Goal: Information Seeking & Learning: Find specific fact

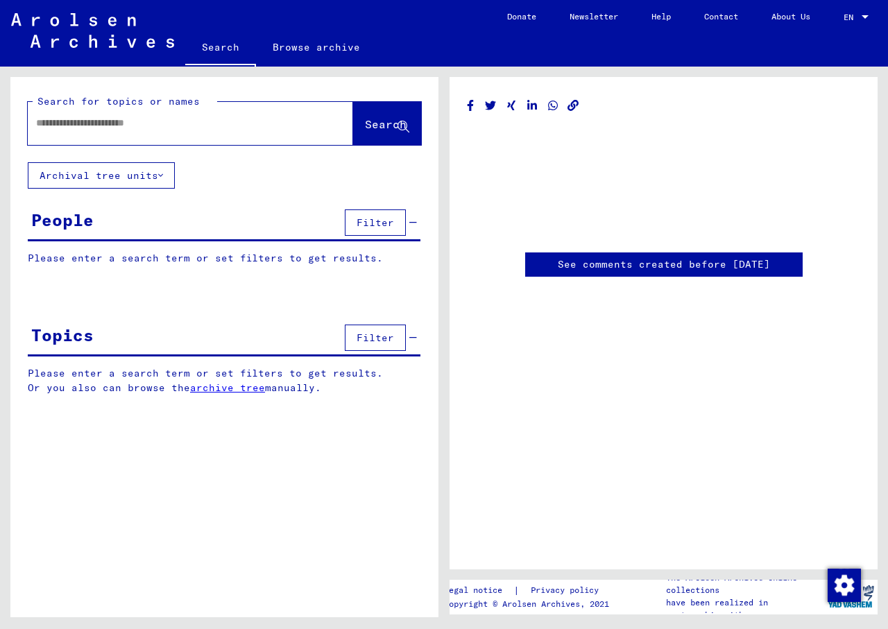
type input "********"
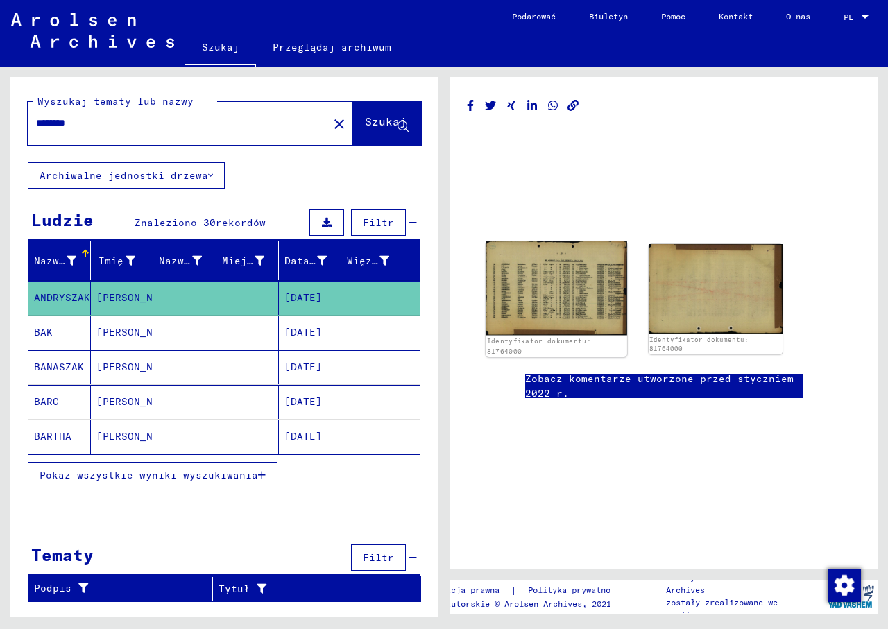
click at [544, 290] on img at bounding box center [556, 288] width 141 height 94
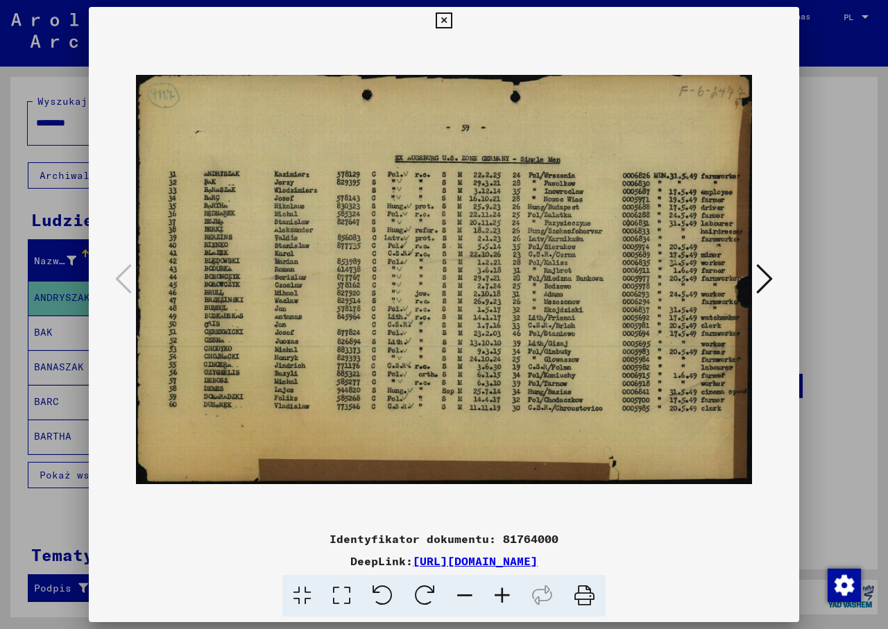
click at [502, 593] on icon at bounding box center [502, 596] width 37 height 42
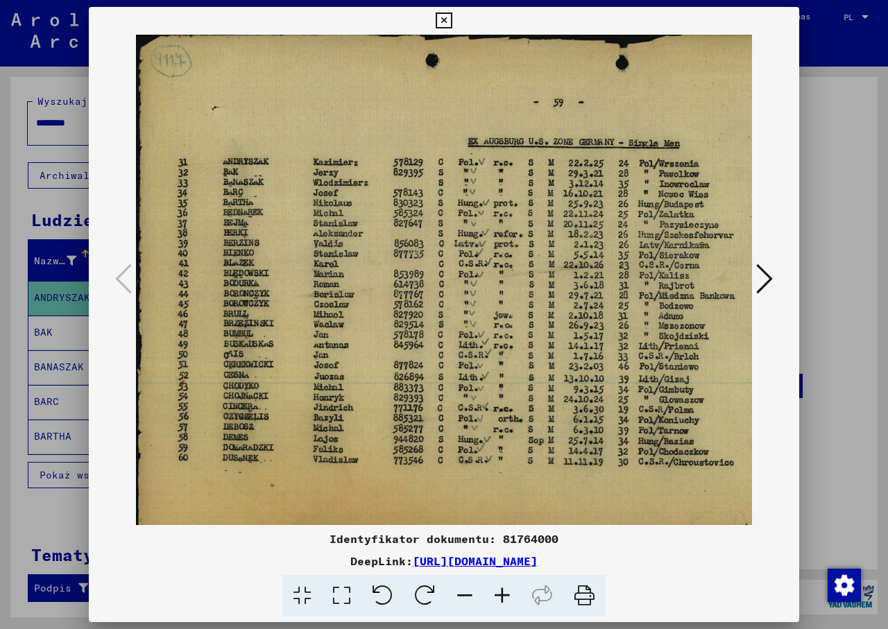
click at [502, 593] on icon at bounding box center [502, 596] width 37 height 42
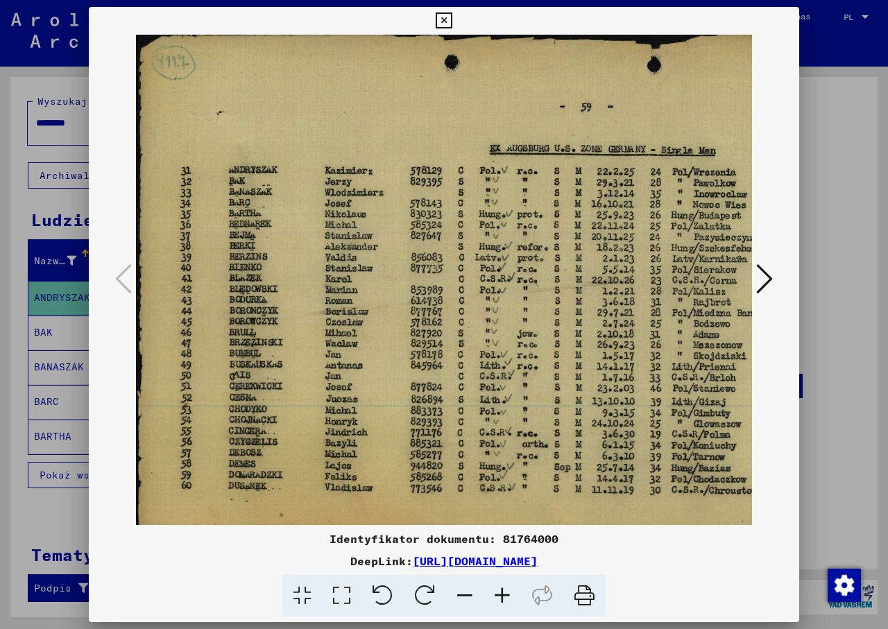
click at [502, 593] on icon at bounding box center [502, 596] width 37 height 42
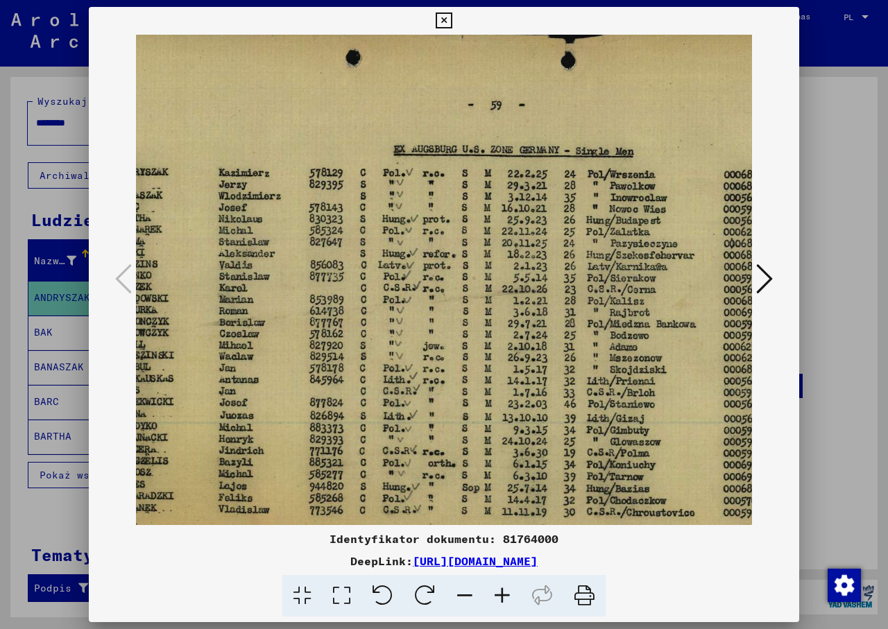
scroll to position [6, 129]
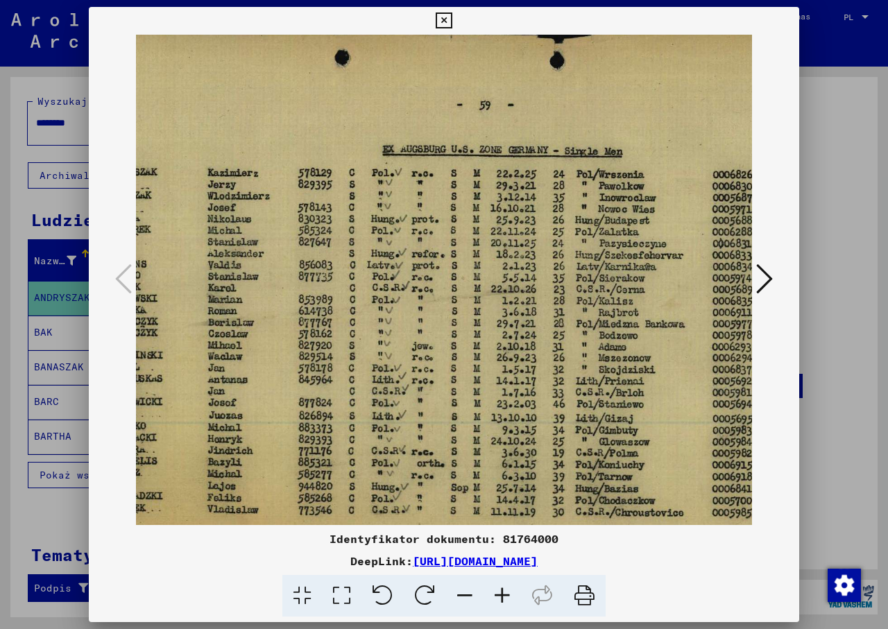
drag, startPoint x: 580, startPoint y: 314, endPoint x: 451, endPoint y: 308, distance: 129.2
click at [451, 308] on img at bounding box center [454, 325] width 894 height 595
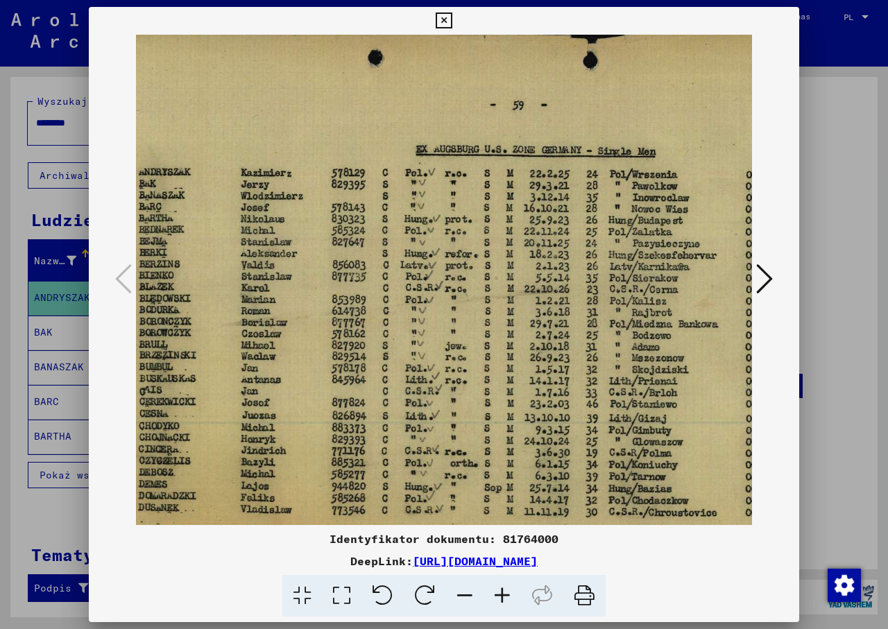
scroll to position [6, 94]
drag, startPoint x: 361, startPoint y: 352, endPoint x: 388, endPoint y: 352, distance: 27.1
click at [388, 352] on img at bounding box center [489, 325] width 894 height 595
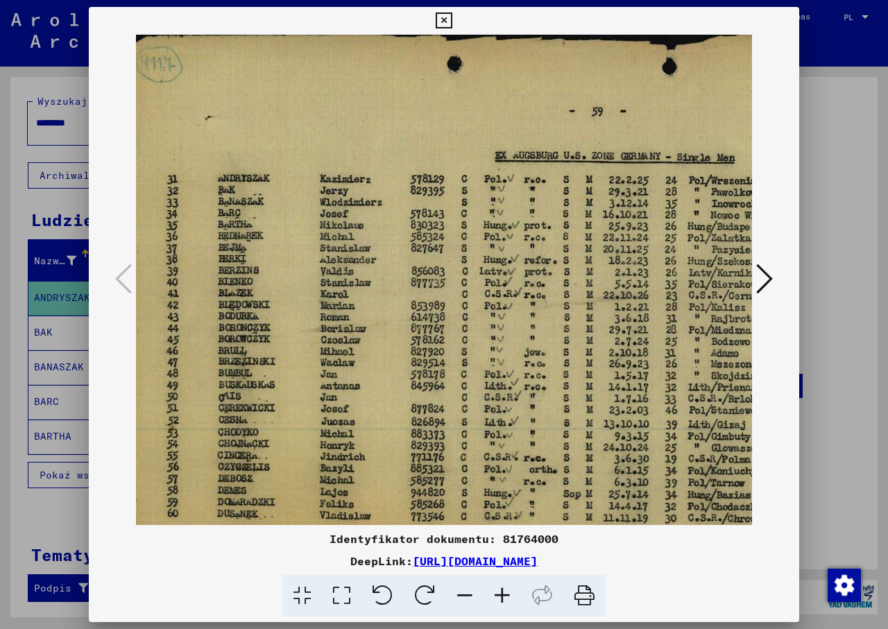
scroll to position [0, 3]
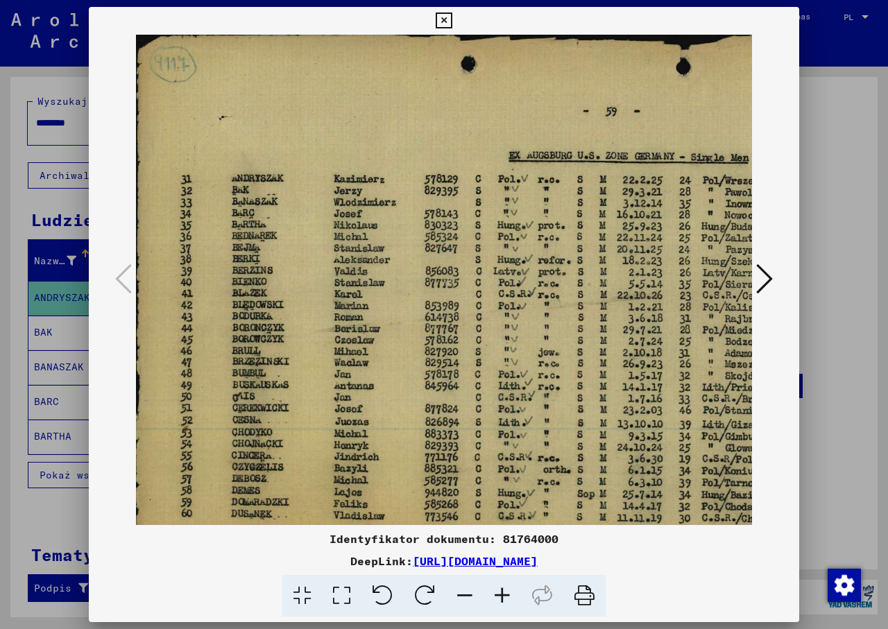
drag, startPoint x: 326, startPoint y: 352, endPoint x: 418, endPoint y: 359, distance: 91.8
click at [418, 359] on img at bounding box center [580, 332] width 894 height 595
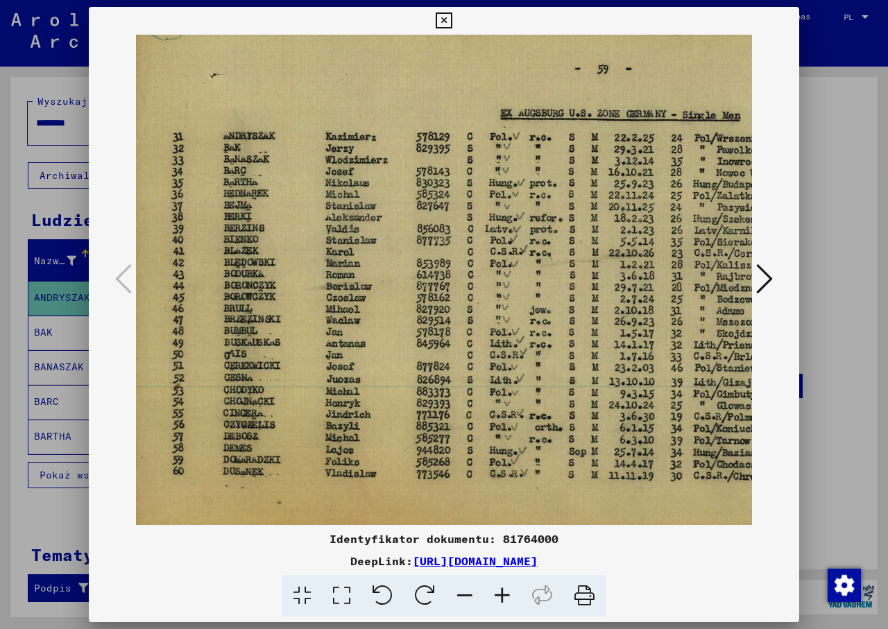
scroll to position [53, 11]
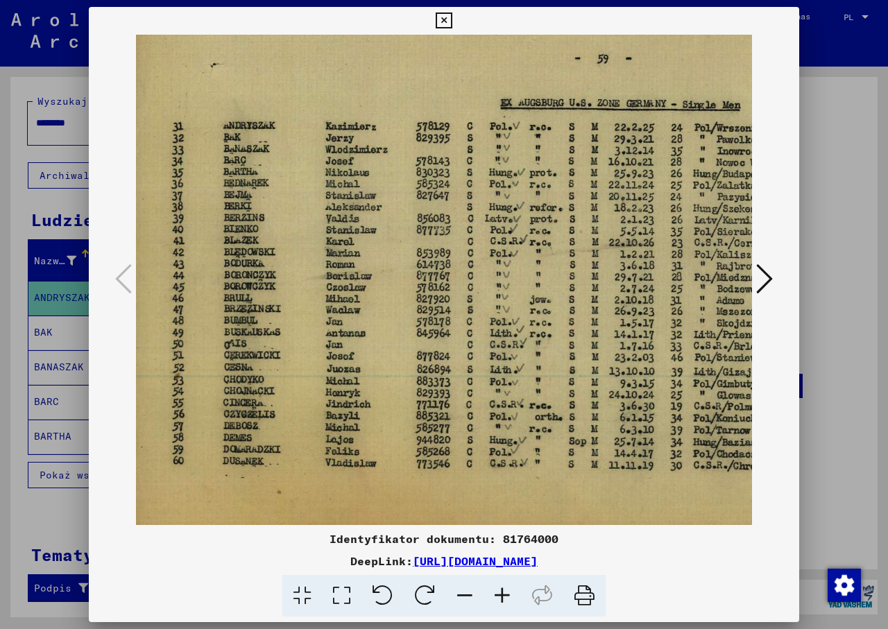
drag, startPoint x: 375, startPoint y: 368, endPoint x: 367, endPoint y: 315, distance: 53.4
click at [367, 315] on img at bounding box center [572, 279] width 894 height 595
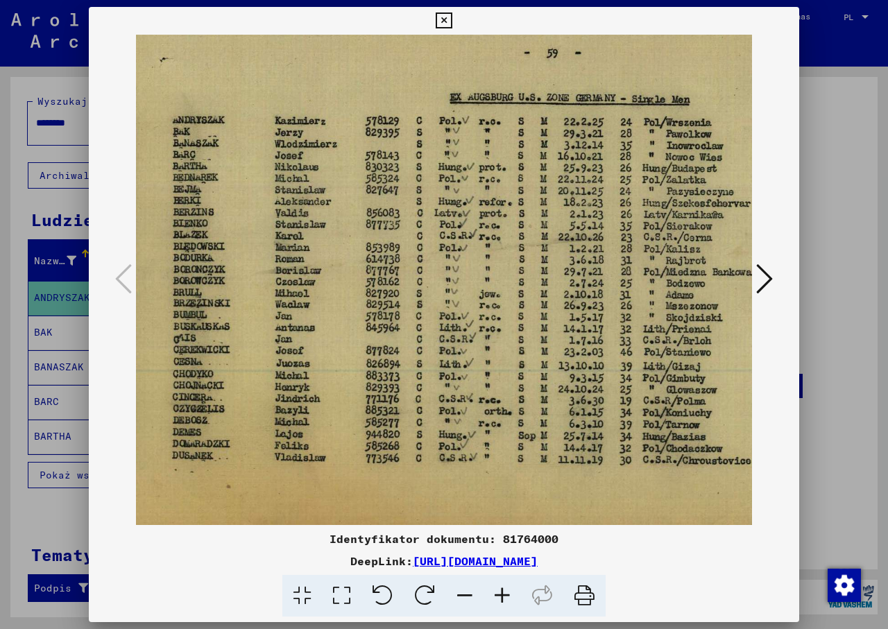
drag, startPoint x: 386, startPoint y: 359, endPoint x: 336, endPoint y: 353, distance: 51.0
click at [336, 353] on img at bounding box center [521, 273] width 894 height 595
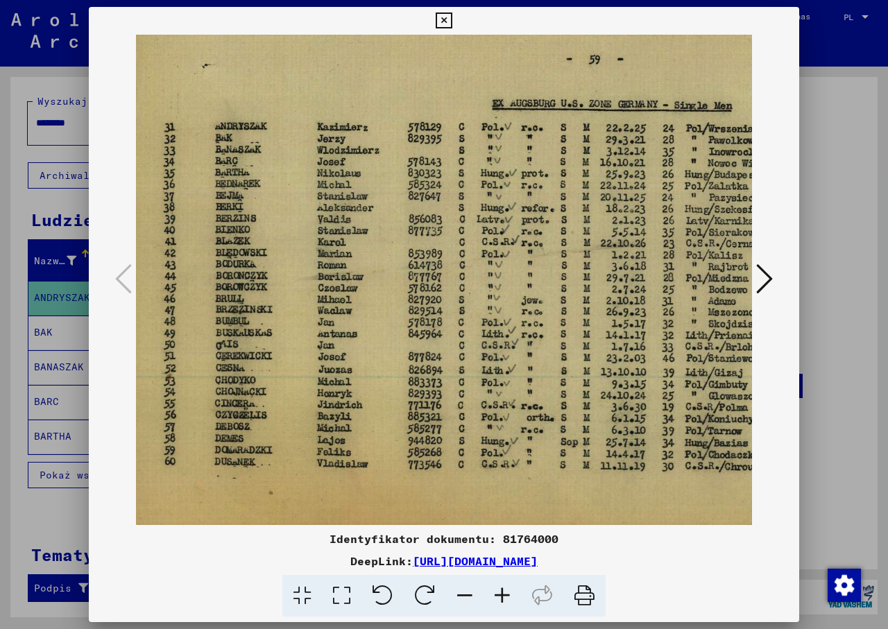
scroll to position [52, 19]
drag, startPoint x: 336, startPoint y: 353, endPoint x: 379, endPoint y: 359, distance: 43.5
click at [379, 359] on img at bounding box center [564, 280] width 894 height 595
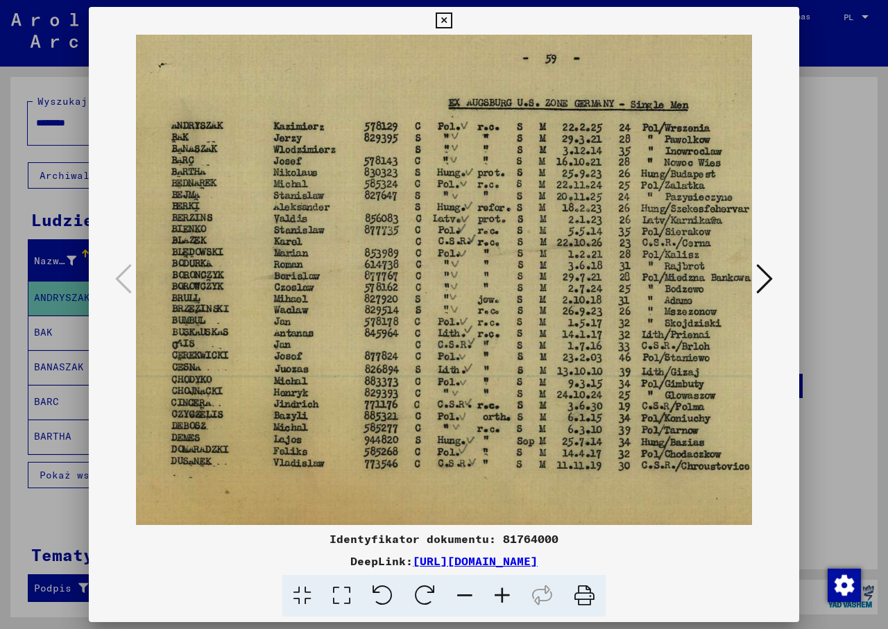
scroll to position [53, 71]
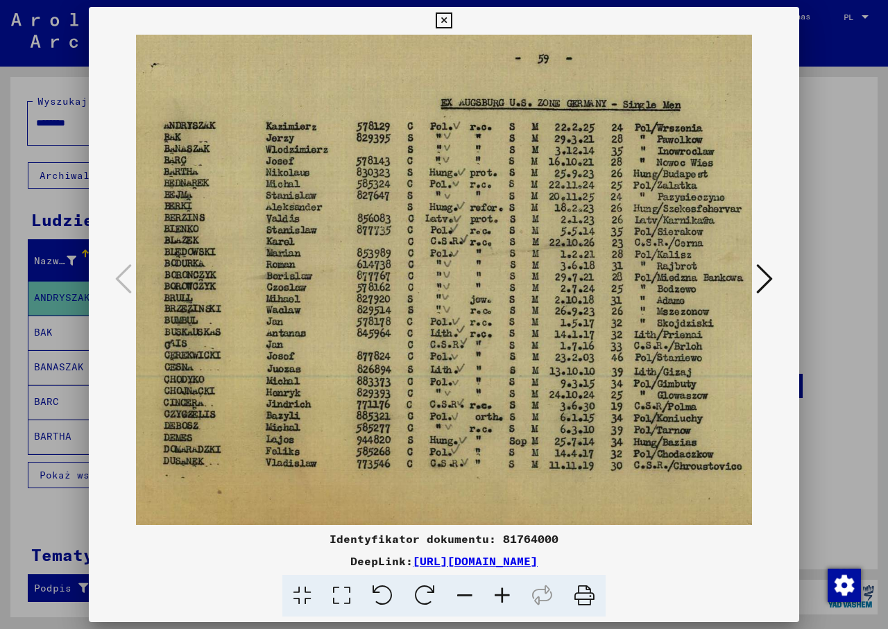
drag, startPoint x: 388, startPoint y: 271, endPoint x: 336, endPoint y: 271, distance: 52.0
click at [336, 271] on img at bounding box center [512, 279] width 894 height 595
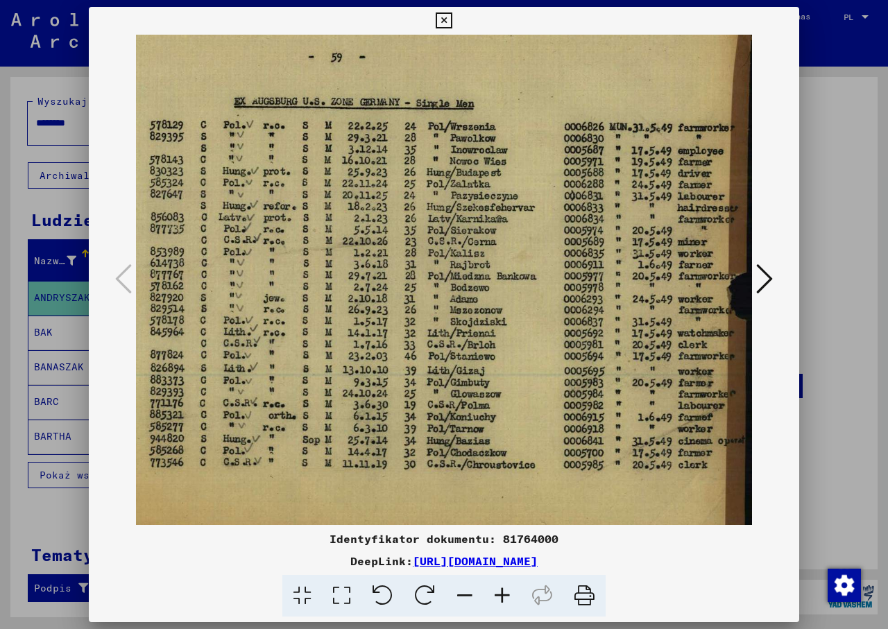
scroll to position [51, 278]
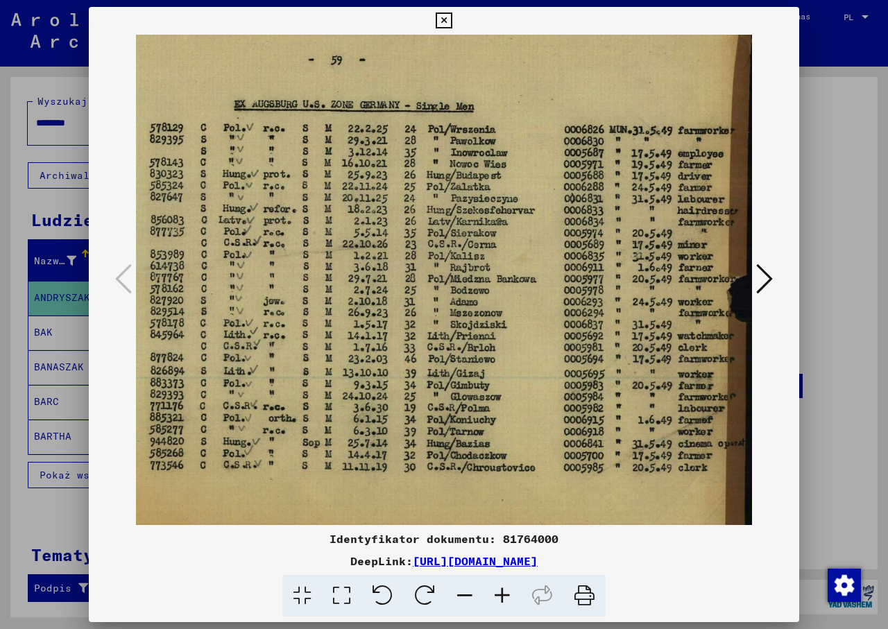
drag, startPoint x: 534, startPoint y: 188, endPoint x: 289, endPoint y: 192, distance: 244.3
click at [288, 189] on img at bounding box center [305, 280] width 894 height 595
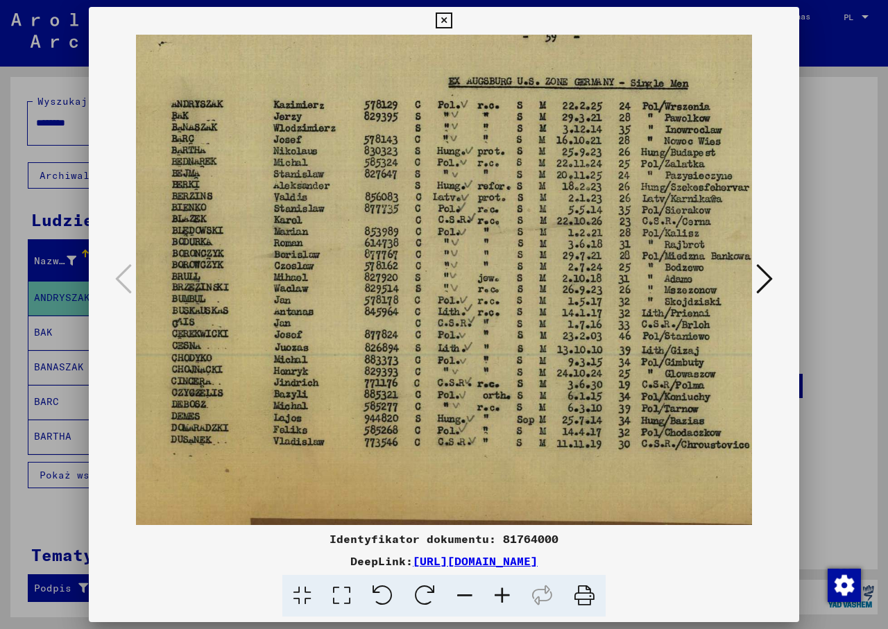
scroll to position [76, 61]
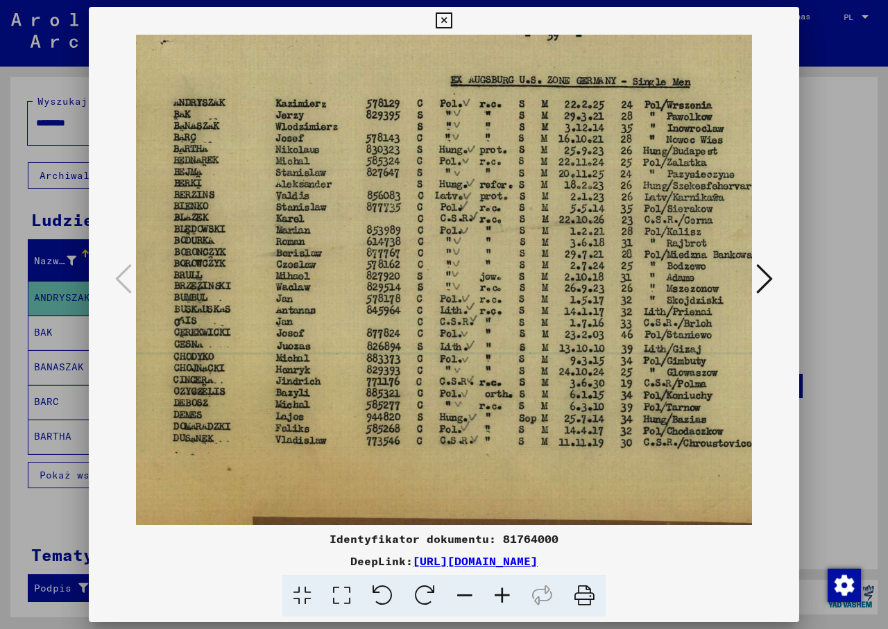
drag, startPoint x: 339, startPoint y: 411, endPoint x: 547, endPoint y: 386, distance: 208.9
click at [547, 386] on img at bounding box center [522, 256] width 894 height 595
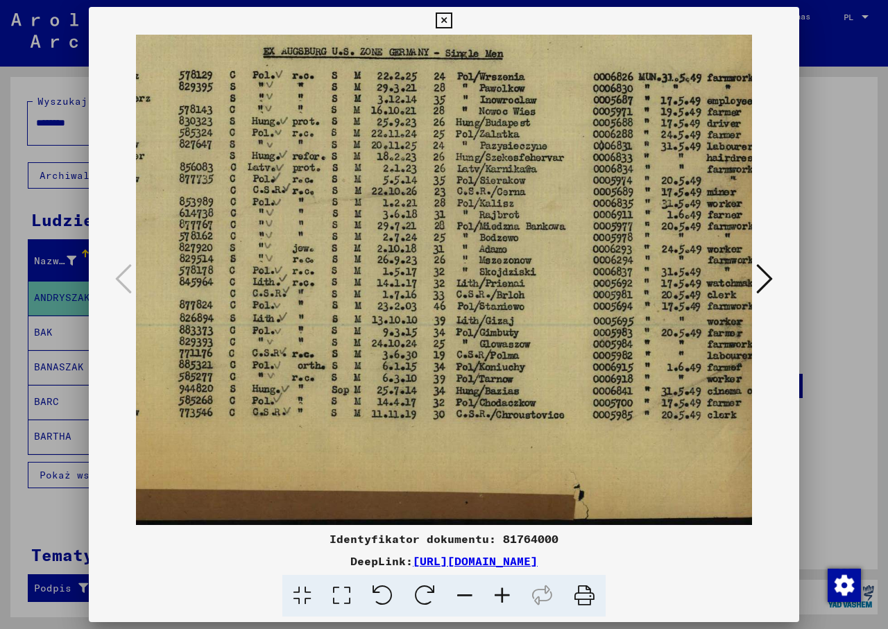
drag, startPoint x: 506, startPoint y: 372, endPoint x: 354, endPoint y: 348, distance: 153.9
click at [384, 357] on img at bounding box center [335, 228] width 894 height 595
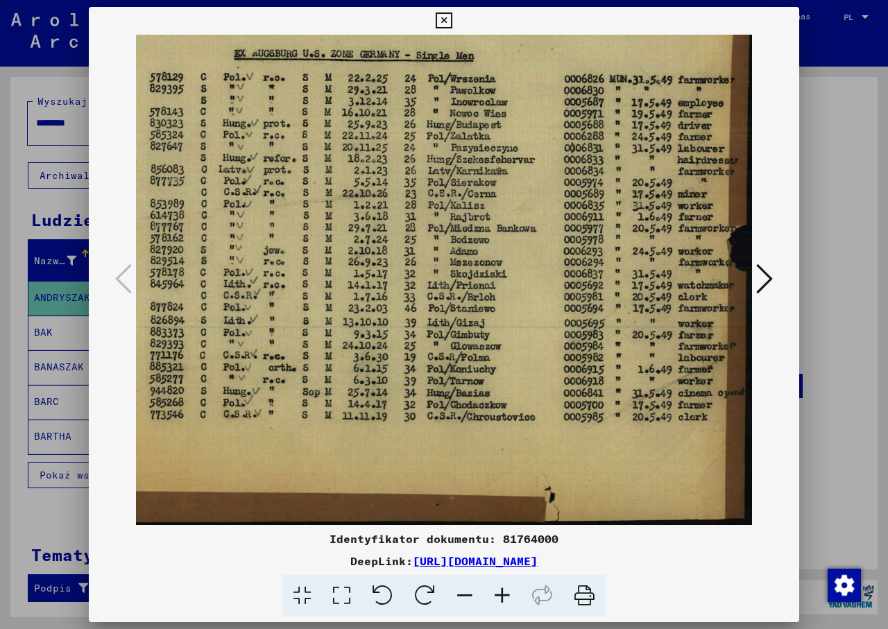
drag, startPoint x: 361, startPoint y: 334, endPoint x: 294, endPoint y: 347, distance: 68.5
click at [297, 341] on img at bounding box center [305, 230] width 894 height 595
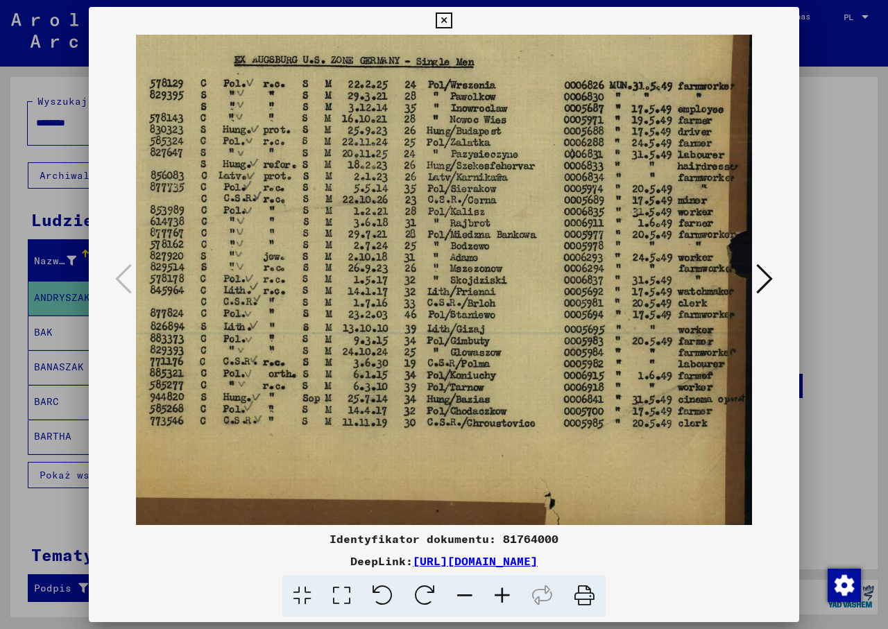
click at [445, 21] on icon at bounding box center [444, 20] width 16 height 17
